Goal: Entertainment & Leisure: Consume media (video, audio)

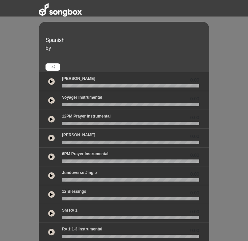
click at [48, 80] on button at bounding box center [51, 81] width 7 height 7
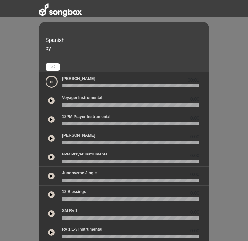
click at [51, 100] on icon at bounding box center [51, 100] width 3 height 3
click at [50, 118] on icon at bounding box center [51, 119] width 3 height 3
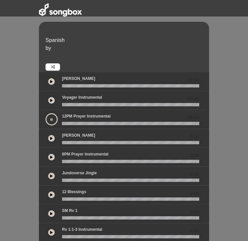
click at [51, 137] on icon at bounding box center [51, 137] width 3 height 3
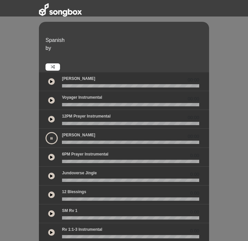
click at [52, 157] on icon at bounding box center [51, 156] width 3 height 3
click at [51, 175] on icon at bounding box center [51, 175] width 3 height 3
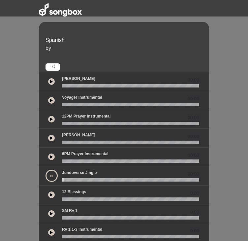
click at [52, 195] on icon at bounding box center [51, 194] width 3 height 3
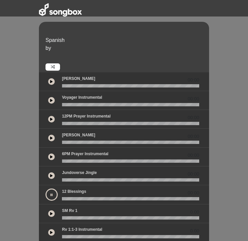
click at [52, 213] on icon at bounding box center [51, 213] width 3 height 3
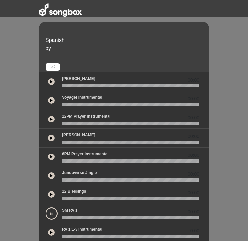
click at [50, 235] on div at bounding box center [51, 232] width 13 height 12
click at [51, 231] on icon at bounding box center [51, 231] width 3 height 3
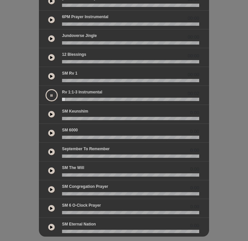
scroll to position [147, 0]
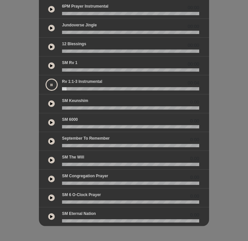
click at [52, 102] on icon at bounding box center [51, 103] width 3 height 3
click at [50, 121] on icon at bounding box center [51, 122] width 3 height 3
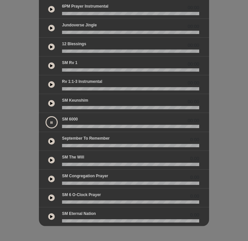
click at [51, 142] on icon at bounding box center [51, 140] width 3 height 3
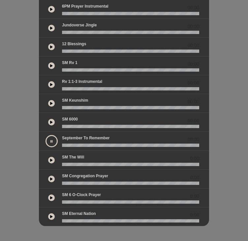
click at [51, 161] on button at bounding box center [51, 160] width 7 height 7
click at [52, 179] on icon at bounding box center [51, 178] width 3 height 3
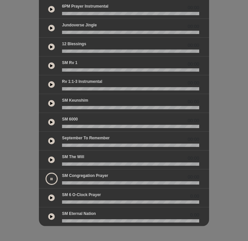
click at [52, 179] on div at bounding box center [51, 178] width 12 height 12
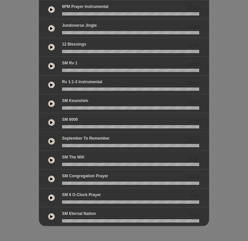
click at [51, 193] on div at bounding box center [51, 197] width 13 height 12
click at [51, 196] on icon at bounding box center [51, 197] width 3 height 3
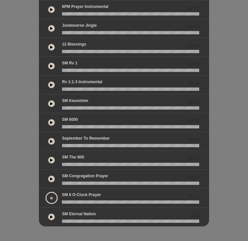
click at [50, 217] on icon at bounding box center [51, 216] width 3 height 3
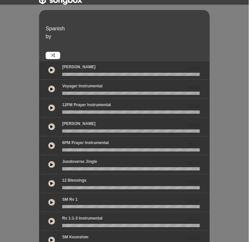
scroll to position [0, 0]
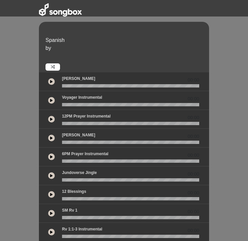
click at [53, 81] on button at bounding box center [51, 81] width 7 height 7
